Goal: Information Seeking & Learning: Find specific fact

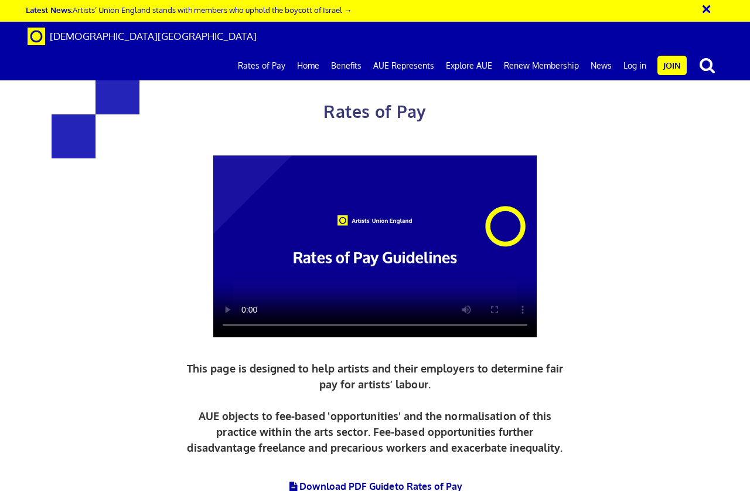
scroll to position [1055, 0]
drag, startPoint x: 193, startPoint y: 379, endPoint x: 219, endPoint y: 384, distance: 26.9
drag, startPoint x: 193, startPoint y: 383, endPoint x: 264, endPoint y: 385, distance: 71.5
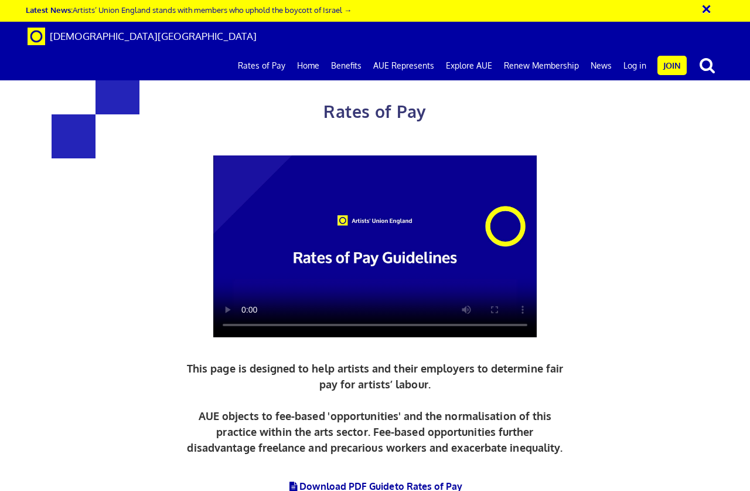
copy span "£119.15 per ½ day"
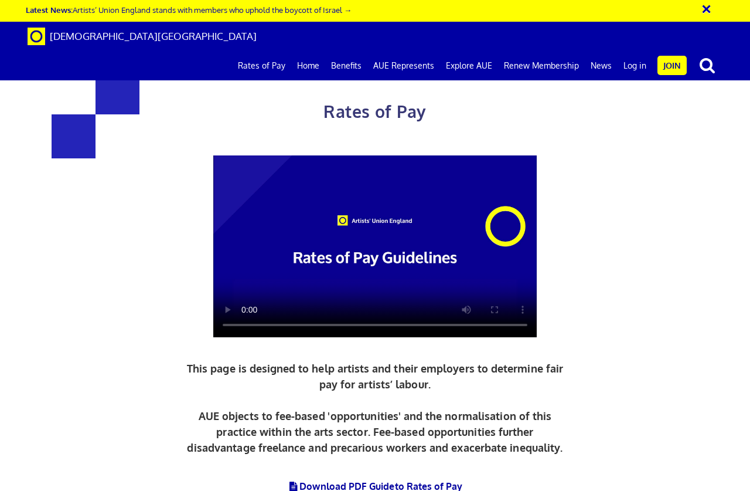
copy span "£27.08 an hour"
